Goal: Find specific page/section: Find specific page/section

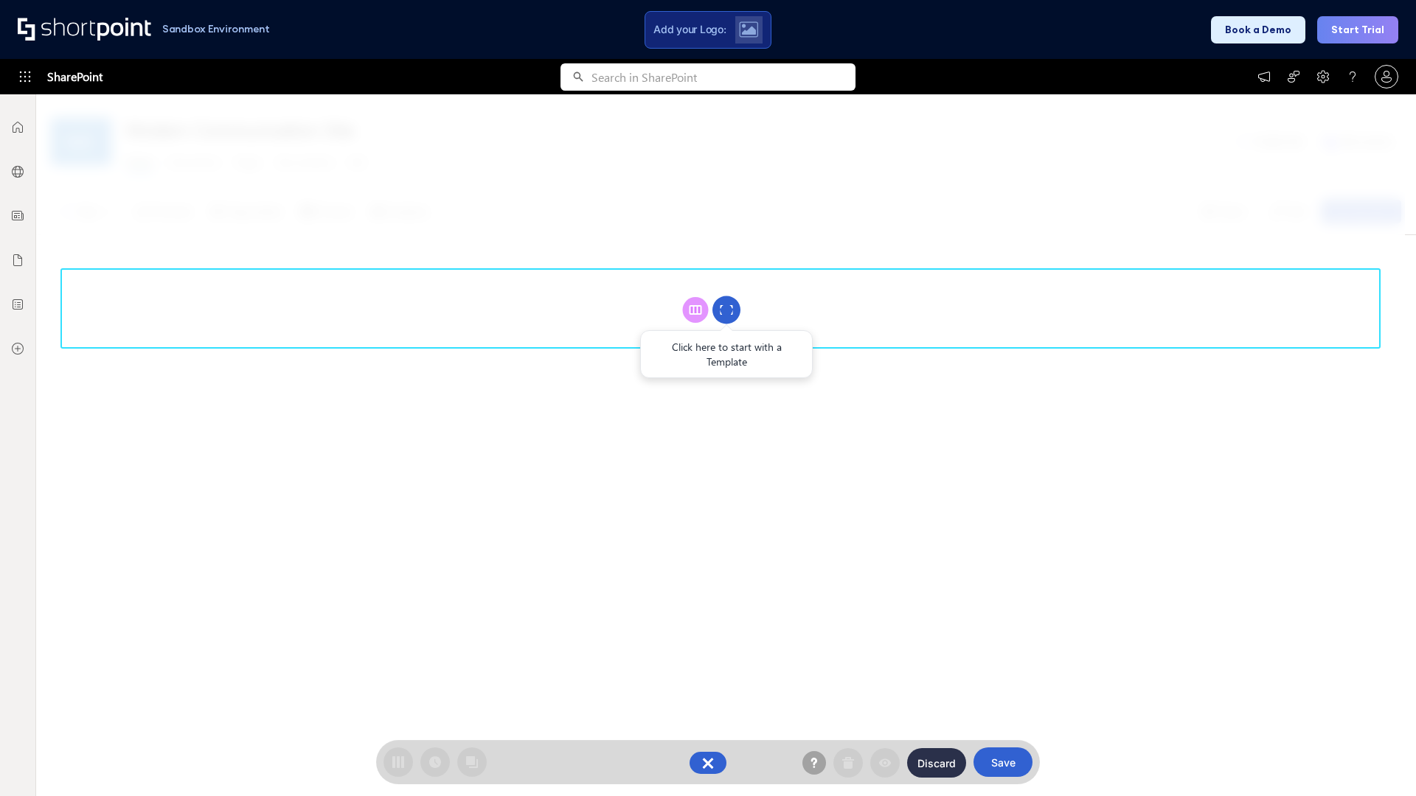
click at [726, 310] on circle at bounding box center [726, 310] width 28 height 28
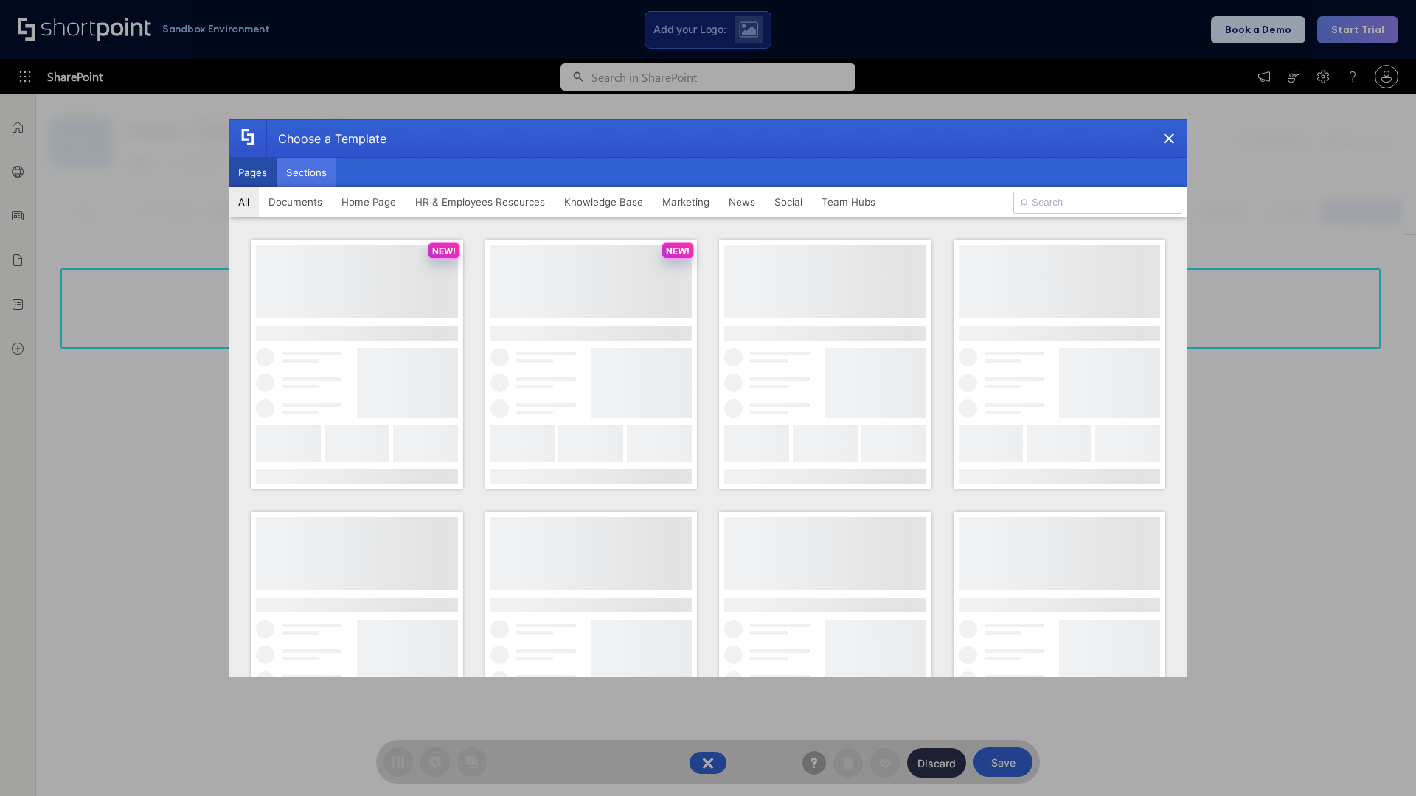
click at [306, 173] on button "Sections" at bounding box center [306, 172] width 60 height 29
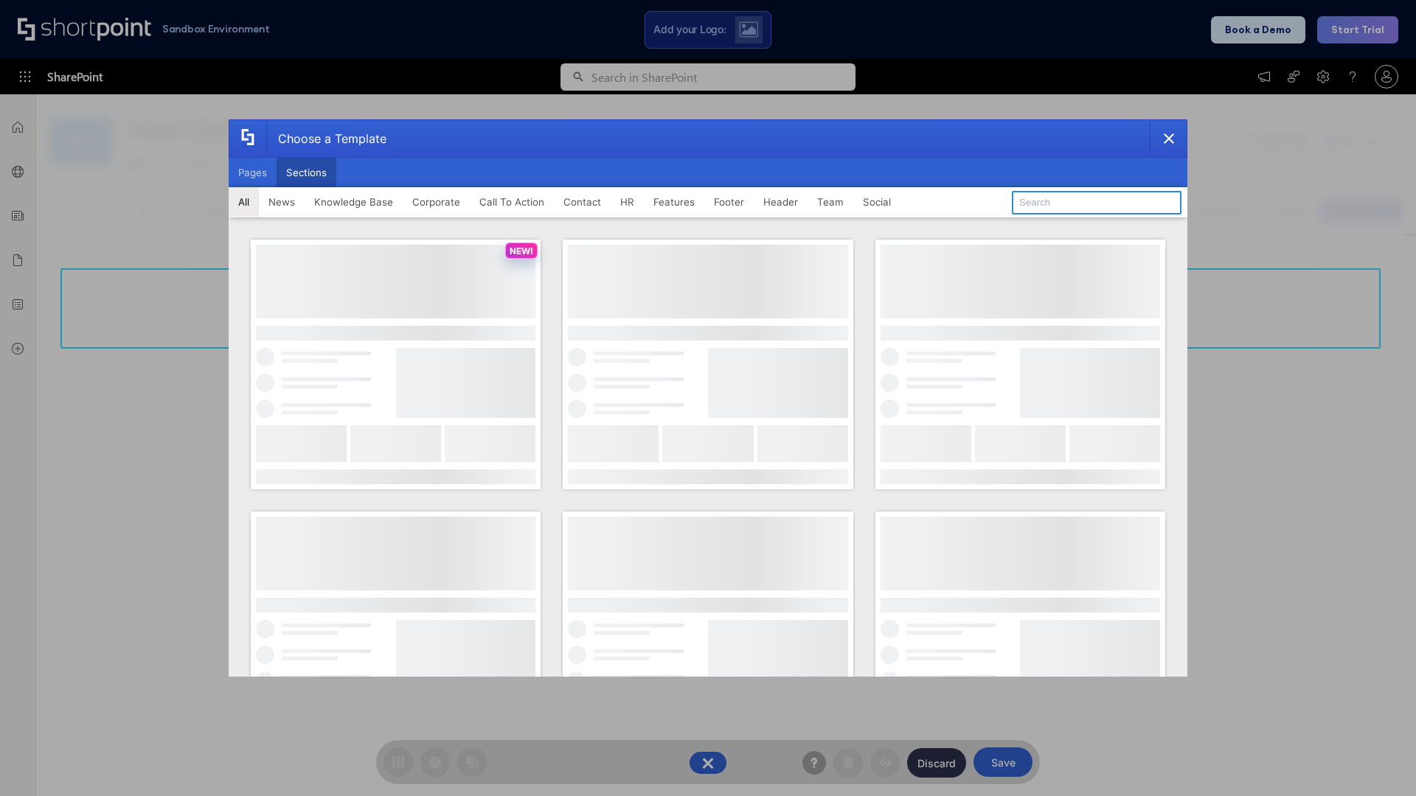
type input "CTA 2"
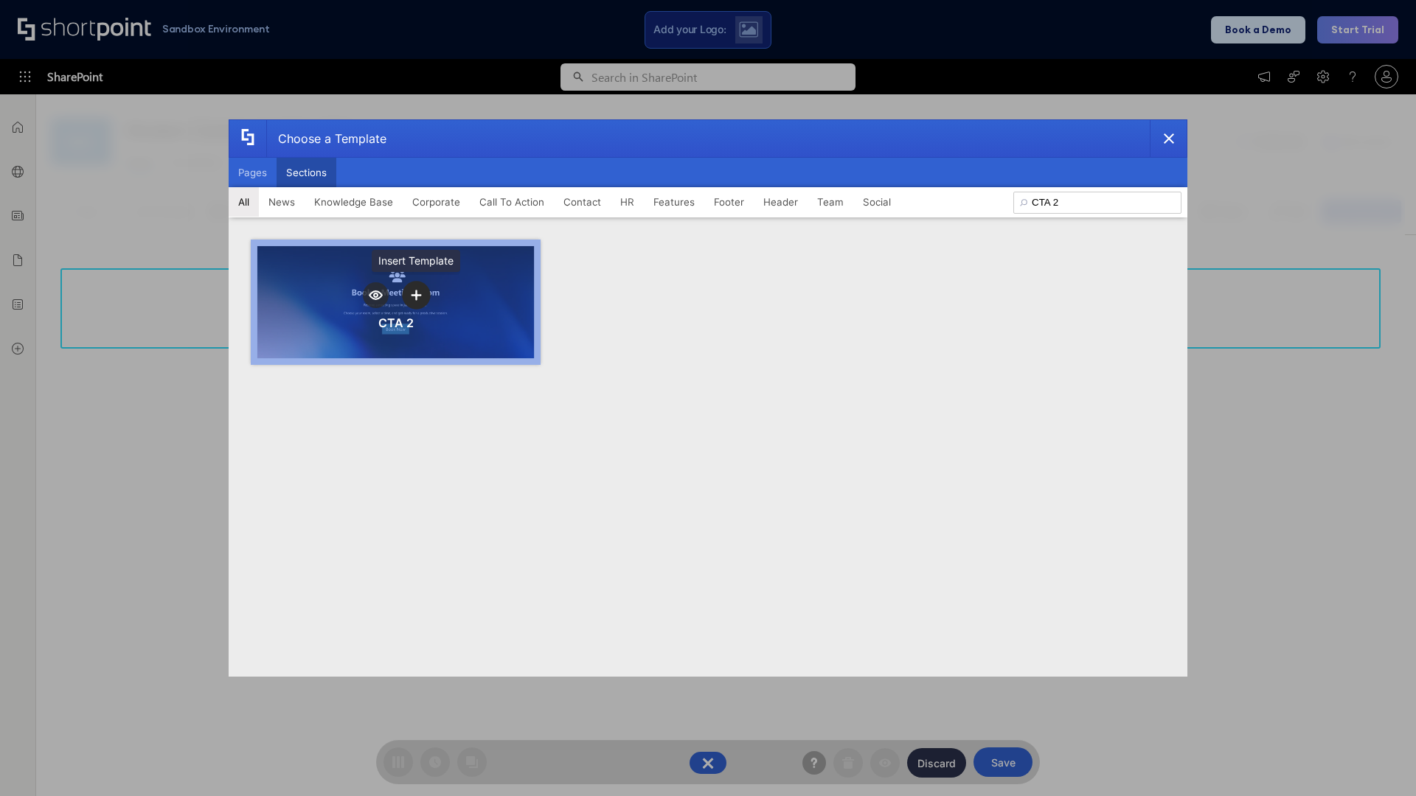
click at [416, 295] on icon "template selector" at bounding box center [416, 295] width 10 height 10
